Goal: Information Seeking & Learning: Learn about a topic

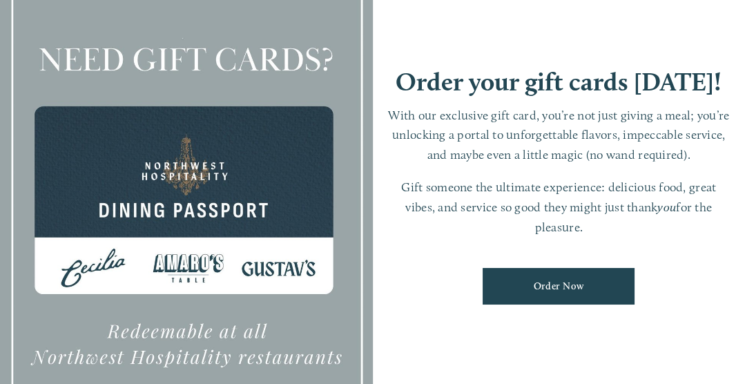
scroll to position [653, 0]
click at [421, 307] on ul "Order Now" at bounding box center [559, 286] width 345 height 57
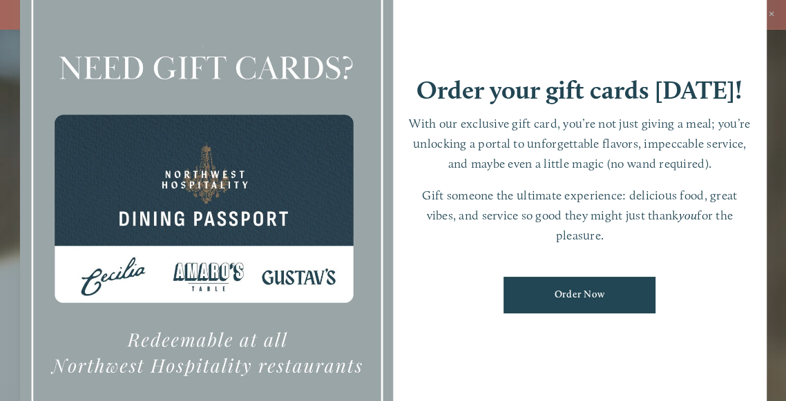
click at [745, 15] on div at bounding box center [393, 200] width 786 height 401
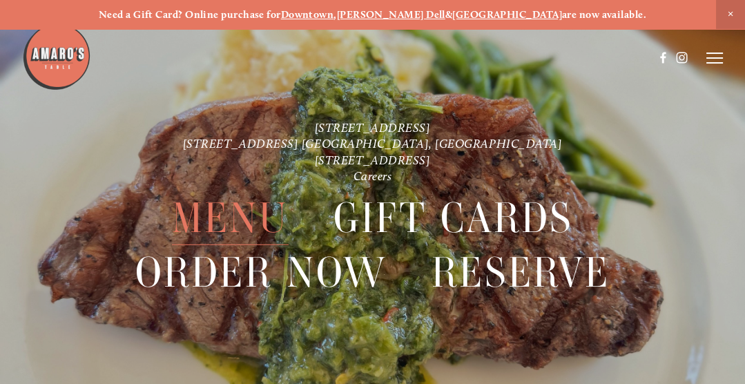
click at [243, 218] on span "Menu" at bounding box center [230, 218] width 117 height 54
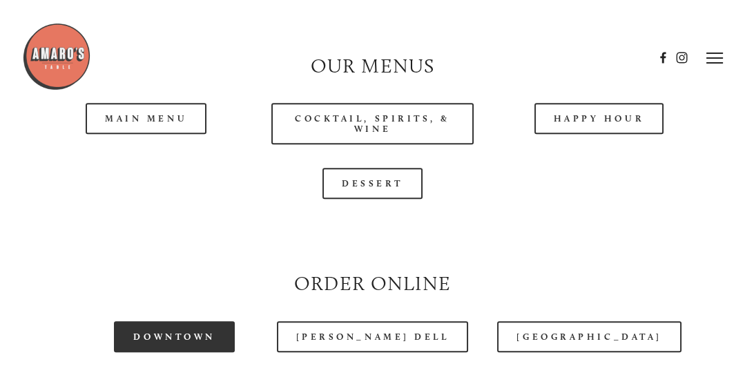
scroll to position [1195, 0]
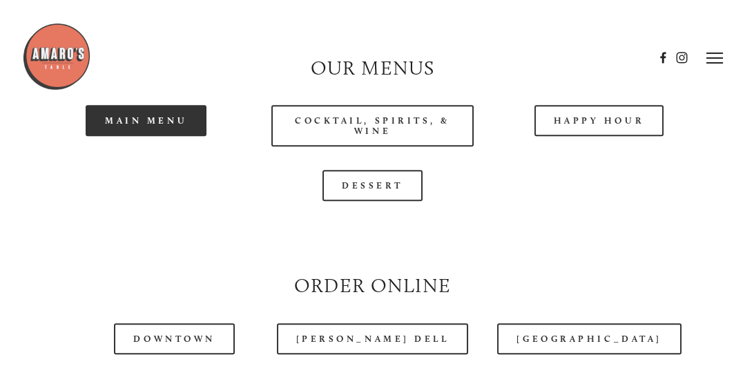
click at [166, 120] on link "Main Menu" at bounding box center [146, 120] width 121 height 31
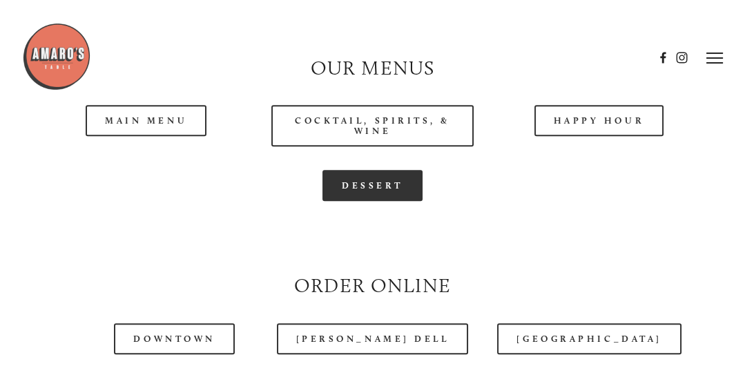
click at [363, 187] on link "Dessert" at bounding box center [373, 185] width 100 height 31
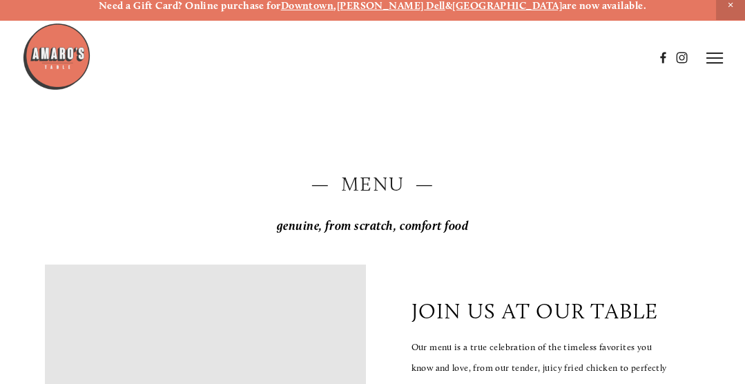
scroll to position [0, 0]
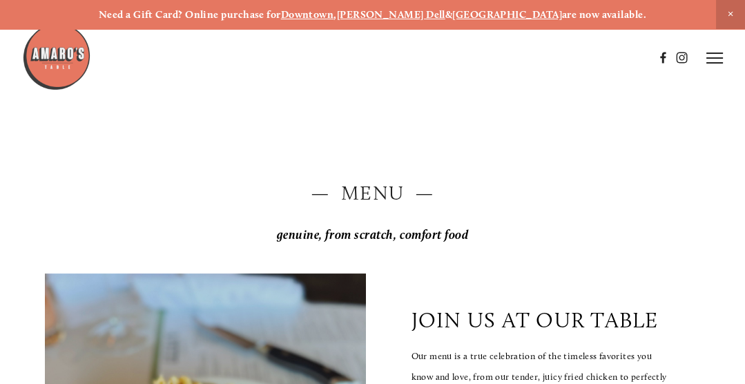
click at [712, 57] on icon at bounding box center [715, 58] width 17 height 12
